Goal: Check status: Check status

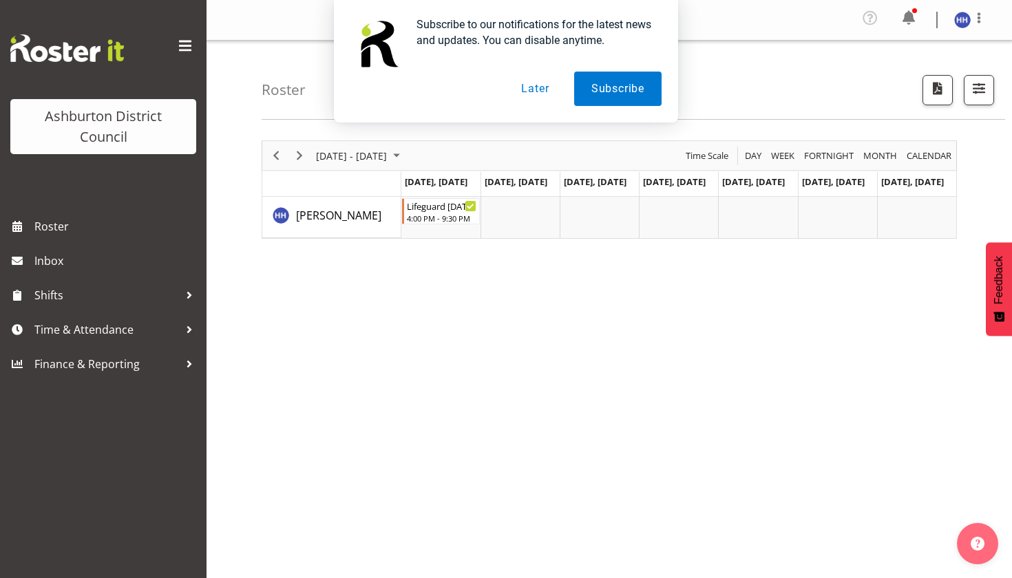
click at [534, 79] on button "Later" at bounding box center [535, 89] width 62 height 34
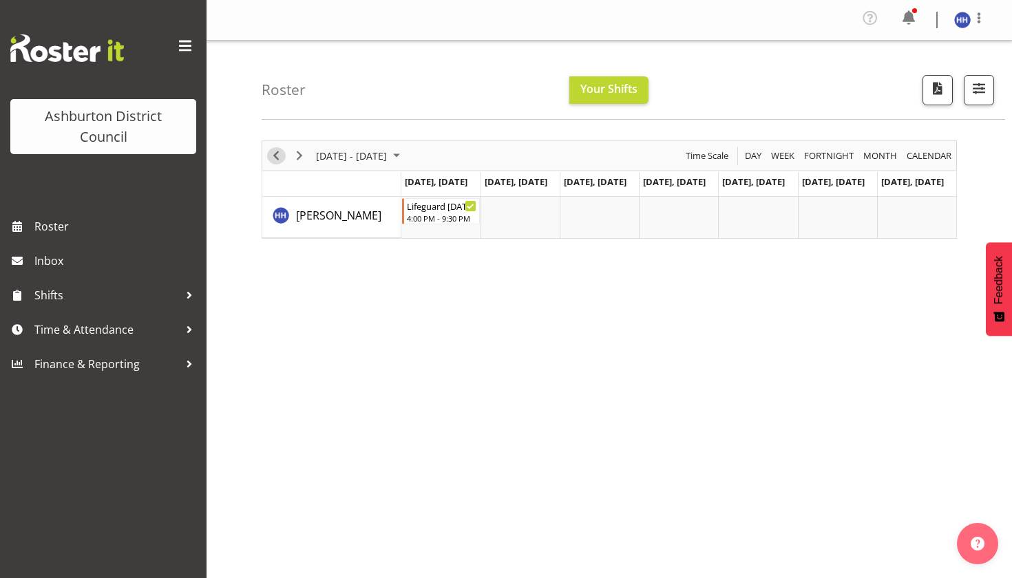
click at [271, 156] on span "Previous" at bounding box center [276, 155] width 17 height 17
click at [442, 211] on td "Timeline Week of August 4, 2025" at bounding box center [441, 217] width 79 height 41
click at [442, 214] on td "Timeline Week of August 4, 2025" at bounding box center [441, 217] width 79 height 41
click at [295, 149] on span "Next" at bounding box center [299, 155] width 17 height 17
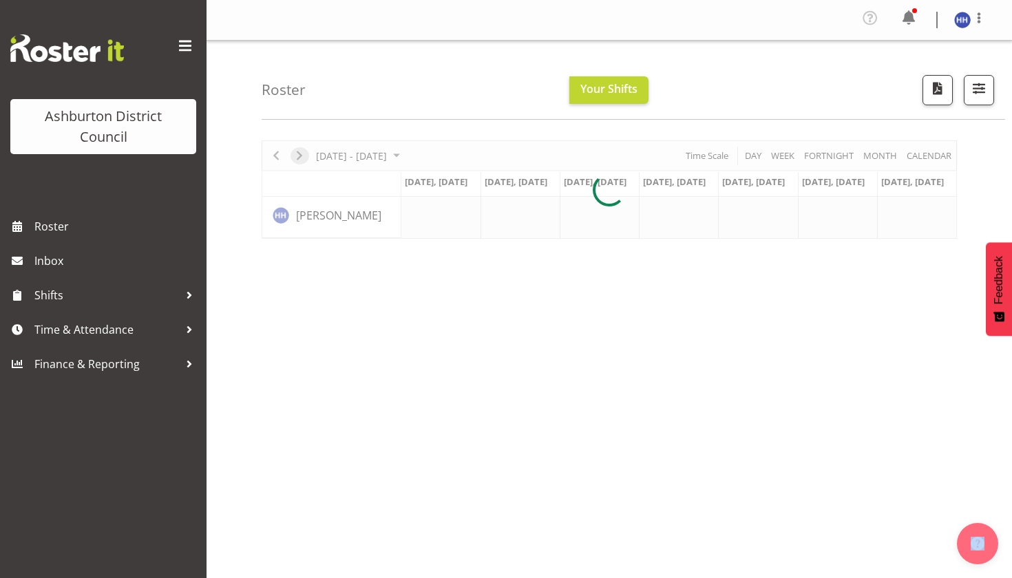
click at [295, 149] on div at bounding box center [610, 189] width 696 height 98
click at [715, 38] on div "Profile Log Out" at bounding box center [610, 20] width 806 height 41
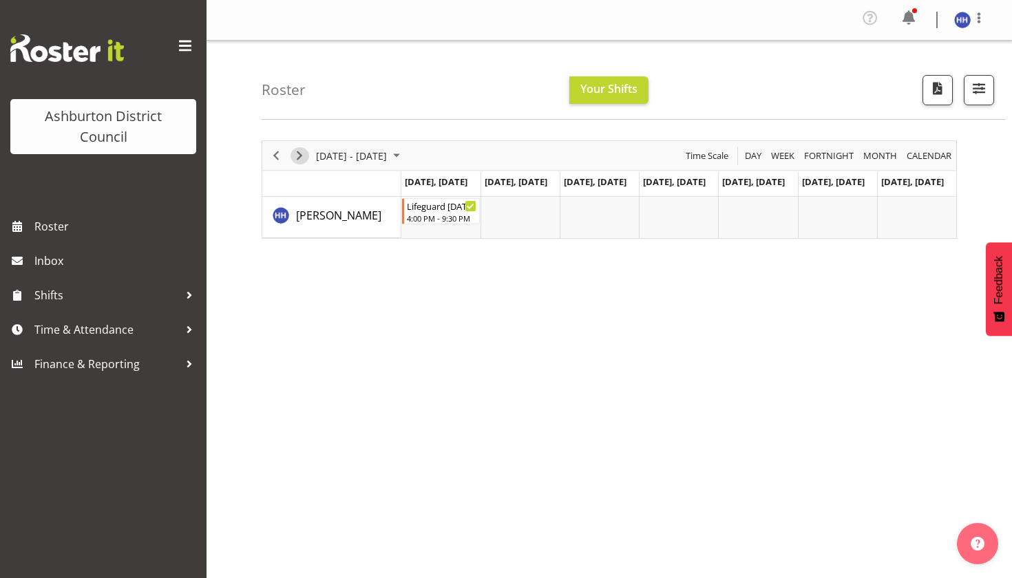
click at [296, 158] on span "Next" at bounding box center [299, 155] width 17 height 17
click at [298, 147] on span "Next" at bounding box center [299, 155] width 17 height 17
